Goal: Information Seeking & Learning: Understand process/instructions

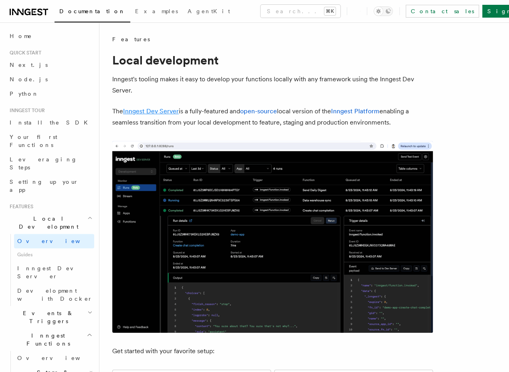
click at [166, 109] on link "Inngest Dev Server" at bounding box center [151, 111] width 56 height 8
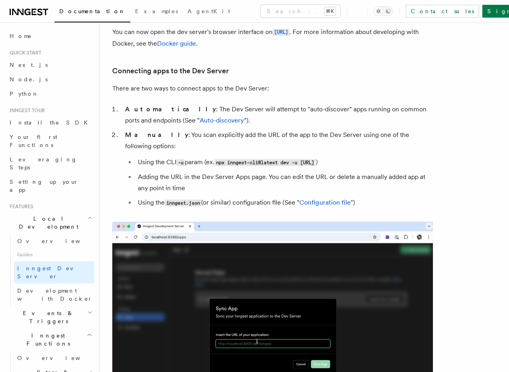
scroll to position [247, 0]
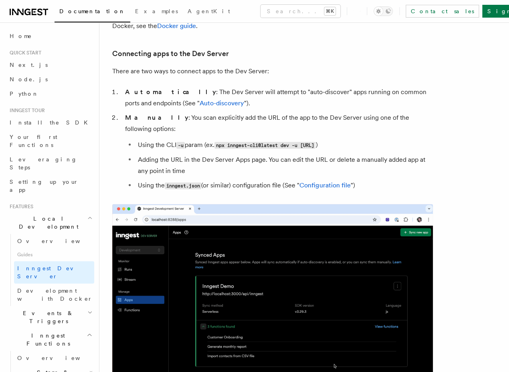
drag, startPoint x: 201, startPoint y: 187, endPoint x: 110, endPoint y: 189, distance: 91.3
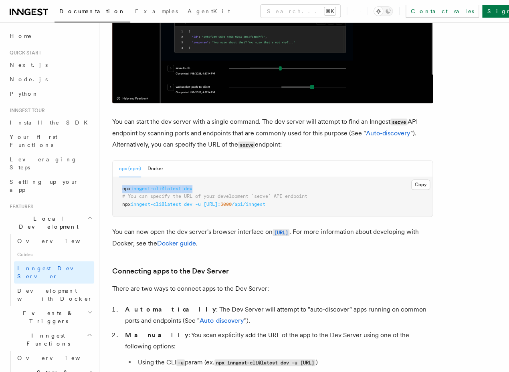
click at [113, 189] on pre "npx inngest-cli@latest dev # You can specify the URL of your development `serve…" at bounding box center [273, 197] width 320 height 40
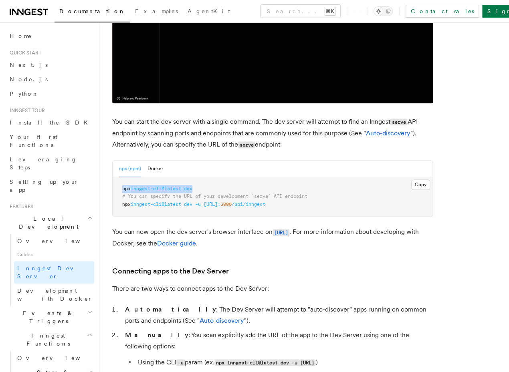
copy span "npx inngest-cli@latest dev"
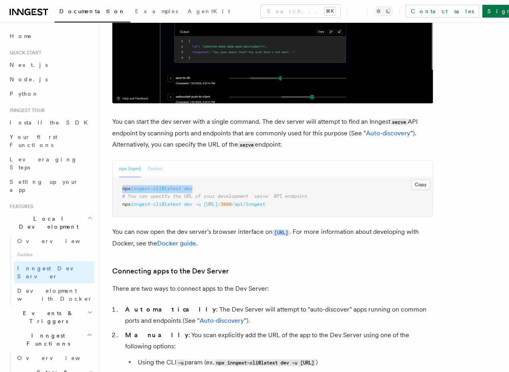
click at [154, 164] on button "Docker" at bounding box center [155, 169] width 16 height 16
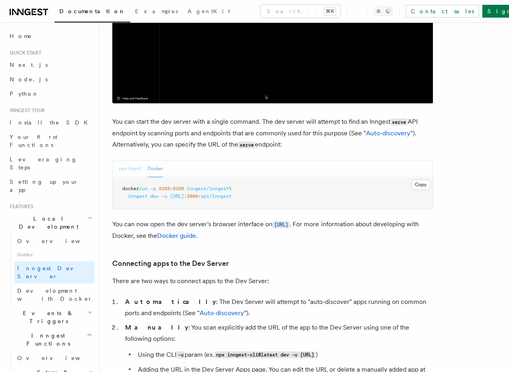
click at [131, 172] on button "npx (npm)" at bounding box center [130, 169] width 22 height 16
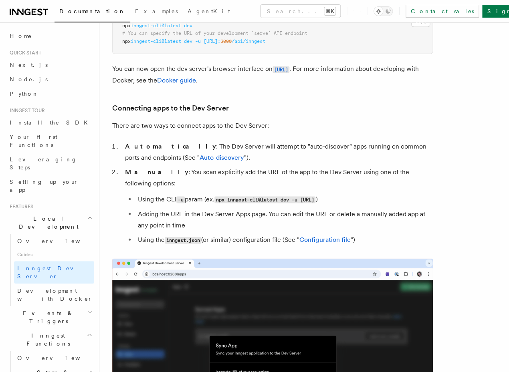
scroll to position [426, 0]
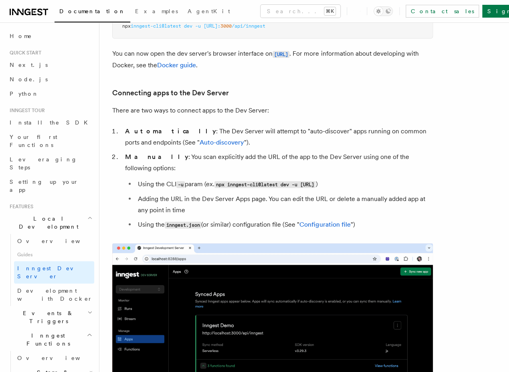
drag, startPoint x: 243, startPoint y: 175, endPoint x: 403, endPoint y: 175, distance: 159.4
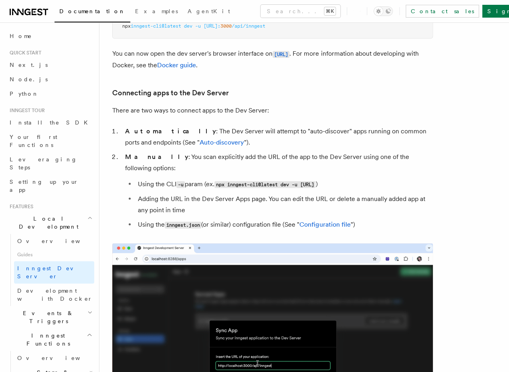
click at [315, 181] on code "npx inngest-cli@latest dev -u [URL]" at bounding box center [264, 184] width 101 height 7
copy code "npx inngest-cli@latest dev -u [URL]"
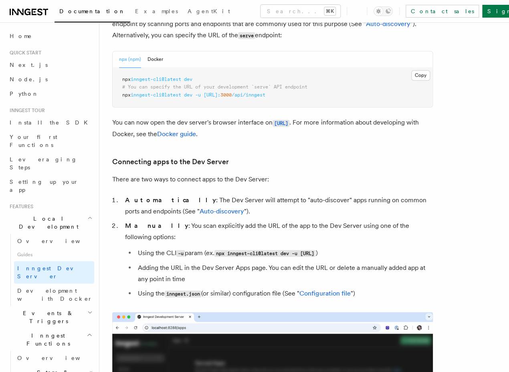
scroll to position [358, 0]
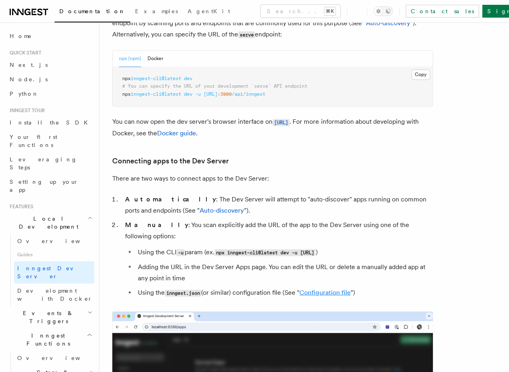
click at [311, 288] on link "Configuration file" at bounding box center [324, 292] width 51 height 8
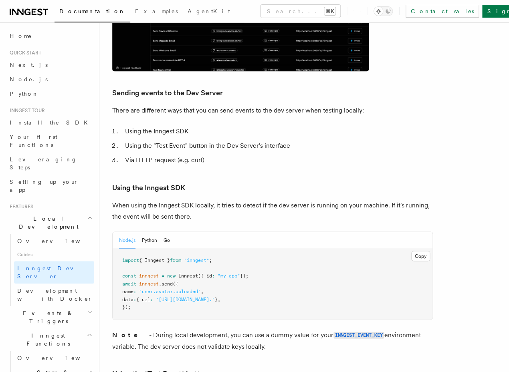
scroll to position [1505, 0]
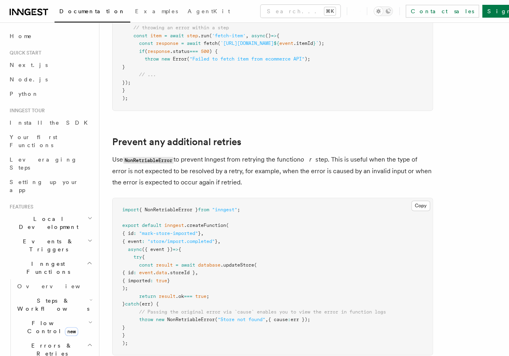
scroll to position [284, 0]
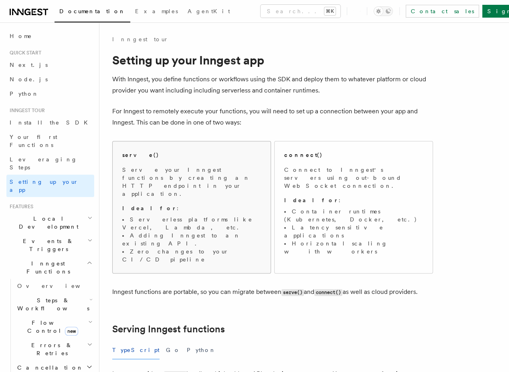
click at [178, 156] on div "serve()" at bounding box center [191, 155] width 139 height 8
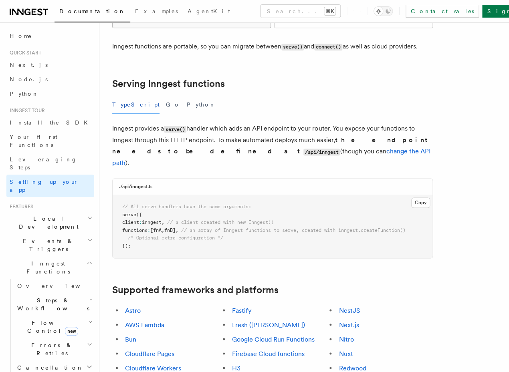
scroll to position [245, 0]
click at [38, 62] on link "Next.js" at bounding box center [50, 65] width 88 height 14
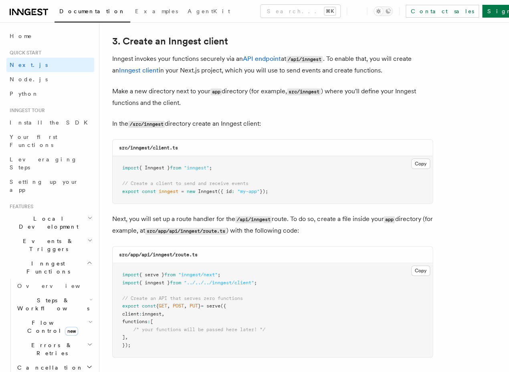
scroll to position [1019, 0]
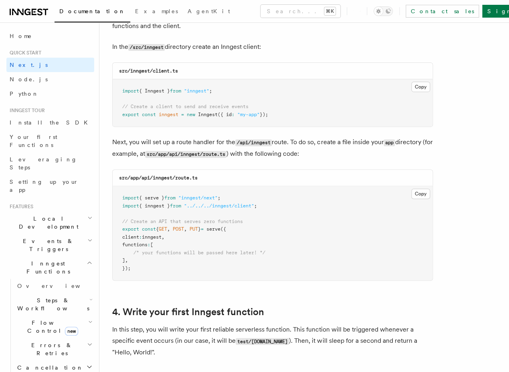
click at [197, 117] on span at bounding box center [196, 115] width 3 height 6
copy code "export const inngest = new Inngest ({ id : "my-app" });"
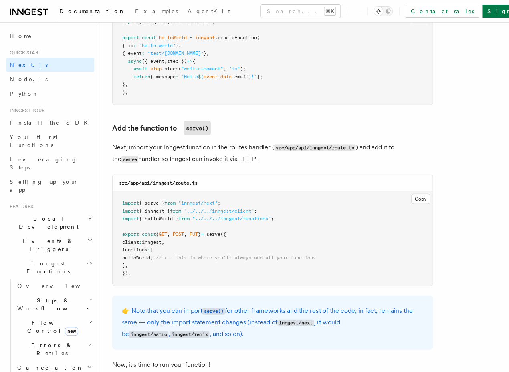
scroll to position [1493, 0]
click at [149, 217] on pre "import { serve } from "inngest/next" ; import { inngest } from "../../../innges…" at bounding box center [273, 237] width 320 height 94
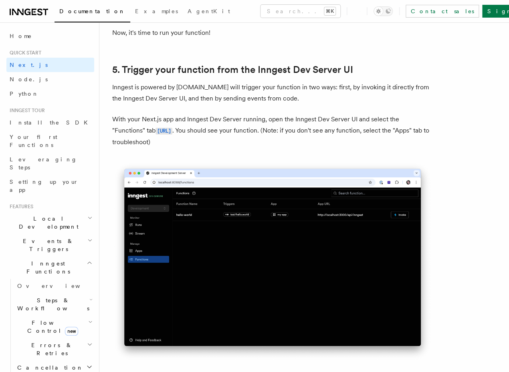
scroll to position [1840, 0]
